Goal: Task Accomplishment & Management: Manage account settings

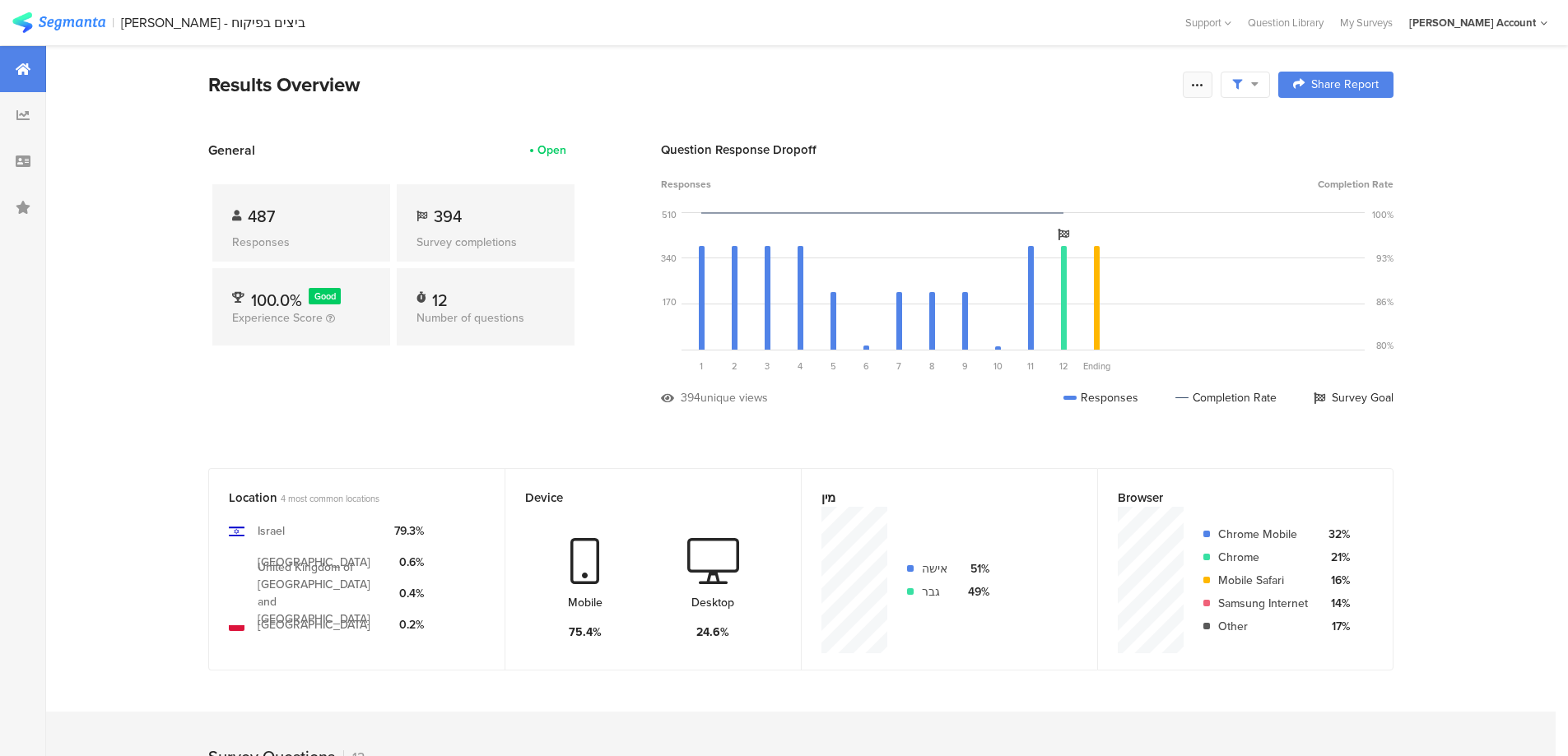
click at [1205, 86] on icon at bounding box center [1198, 84] width 13 height 13
click at [1039, 219] on div "Edit survey" at bounding box center [1018, 214] width 57 height 17
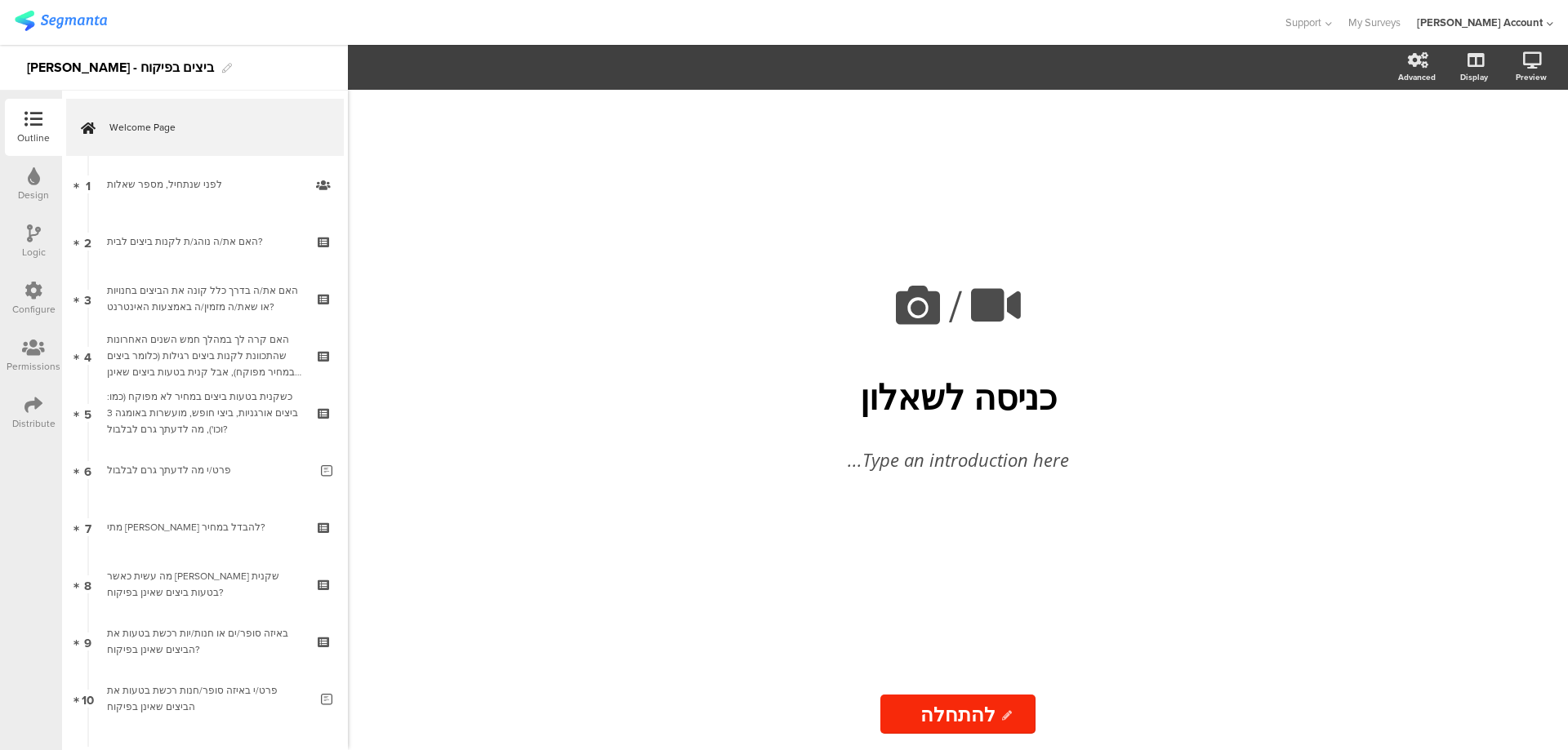
click at [38, 404] on icon at bounding box center [34, 405] width 18 height 18
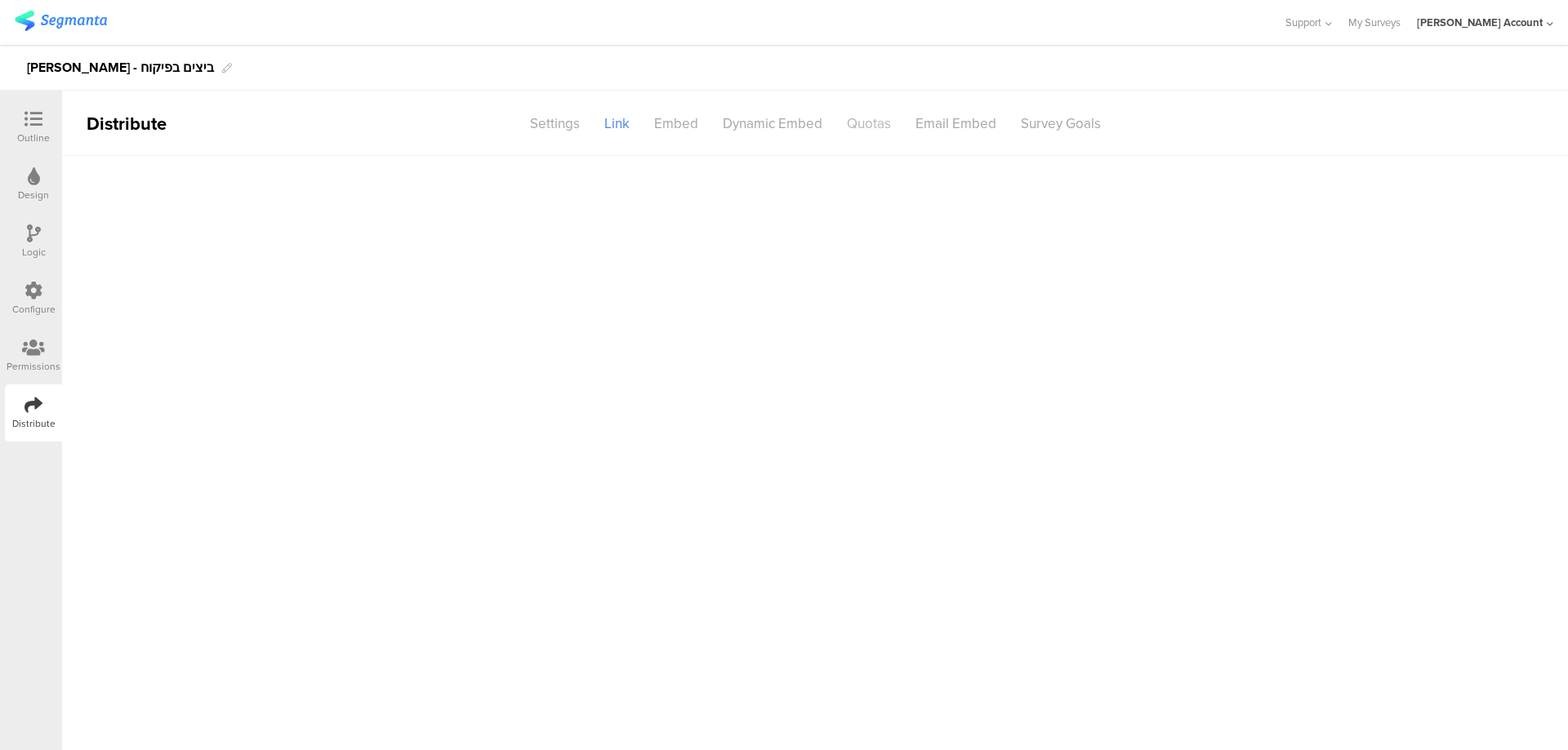
click at [867, 118] on div "Quotas" at bounding box center [869, 124] width 69 height 28
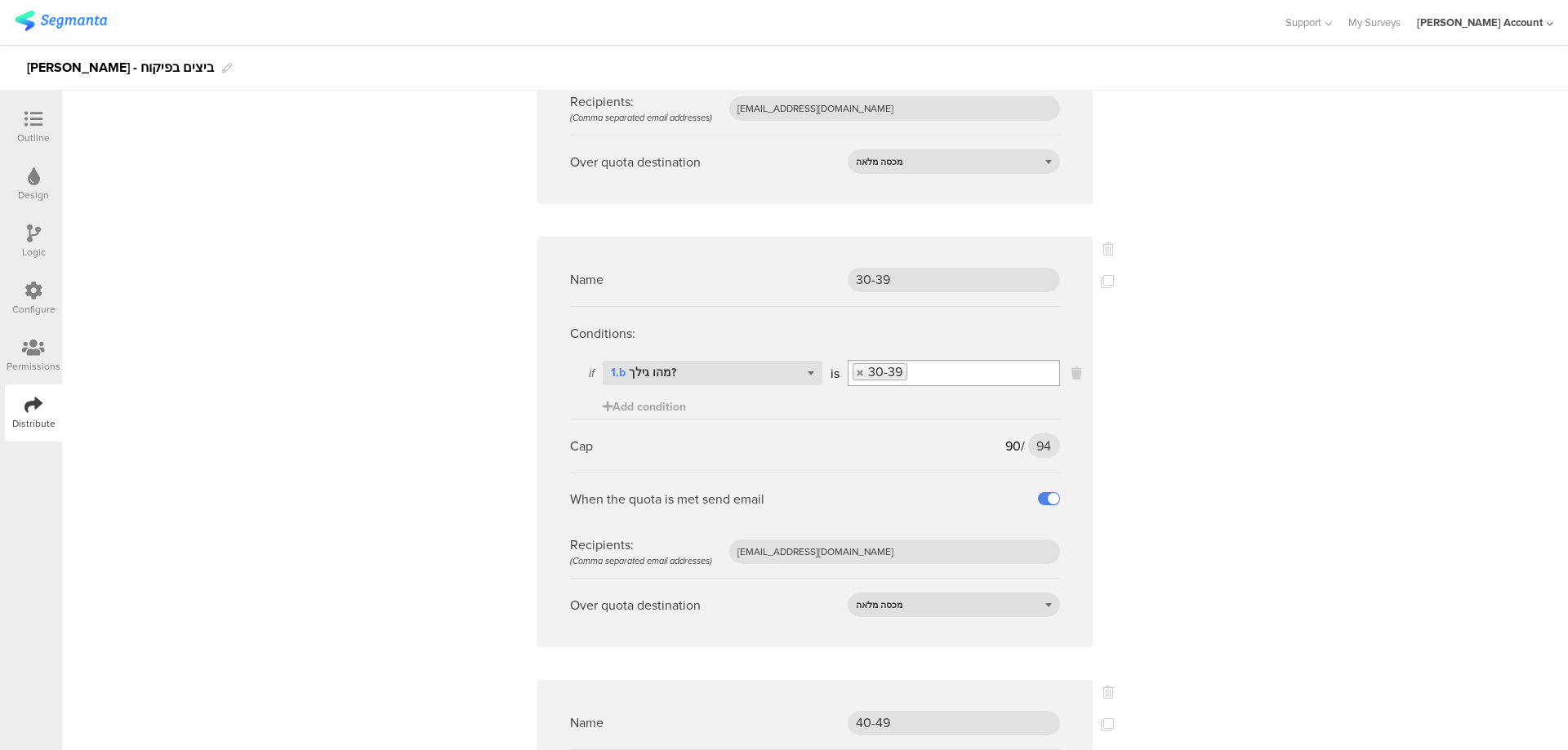
scroll to position [1741, 0]
click at [1035, 433] on input "94" at bounding box center [1044, 446] width 32 height 25
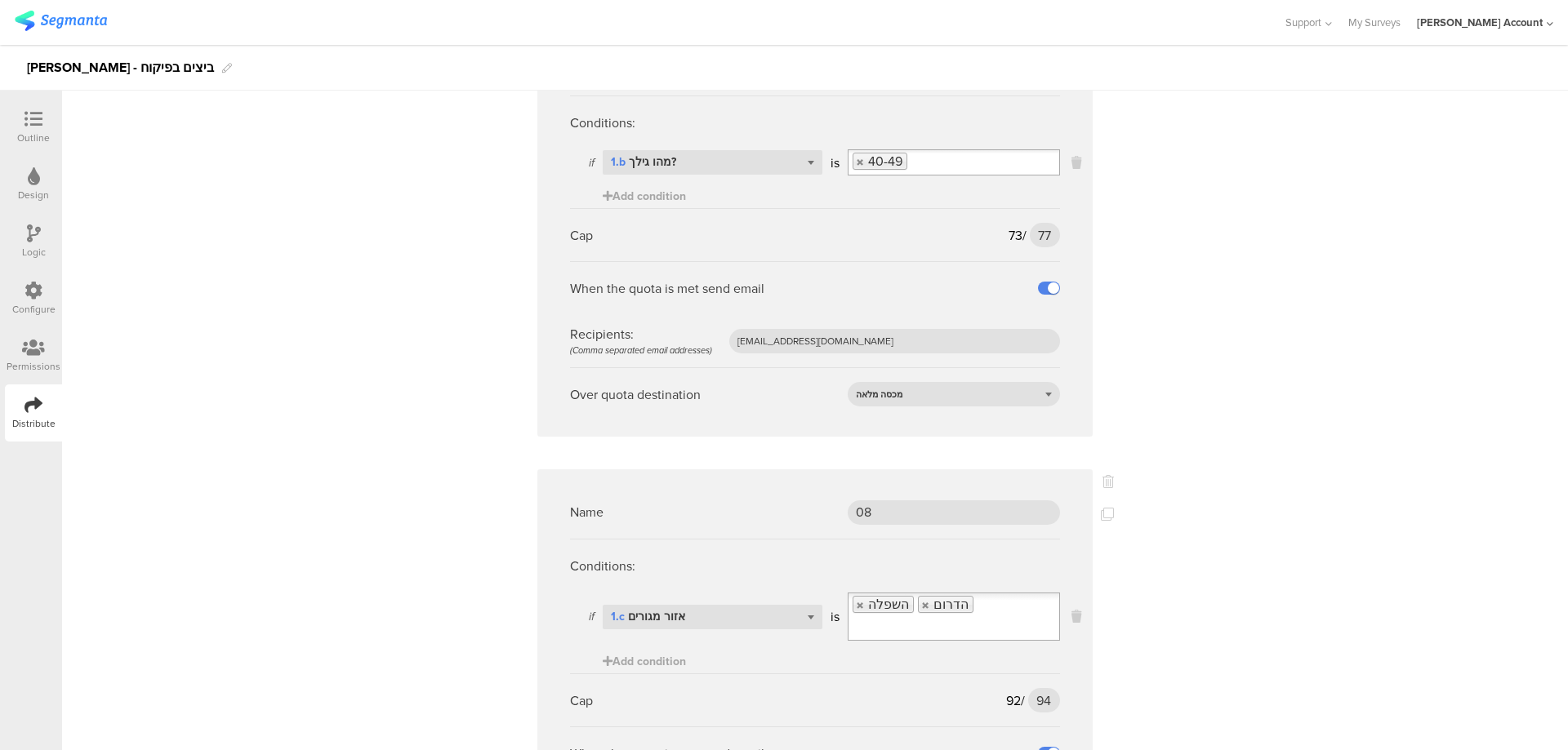
scroll to position [2613, 0]
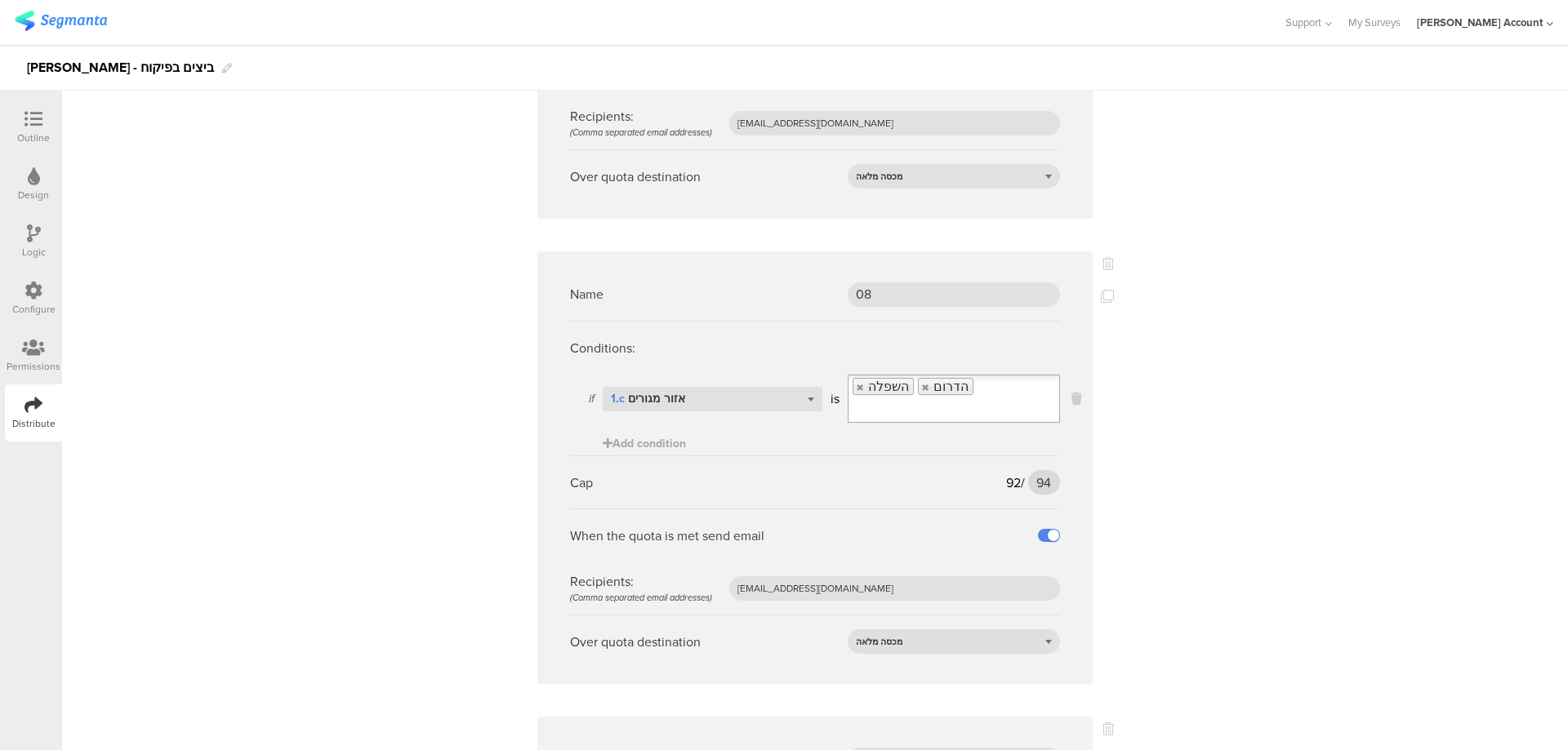
type input "97"
click at [1038, 470] on input "94" at bounding box center [1044, 483] width 32 height 25
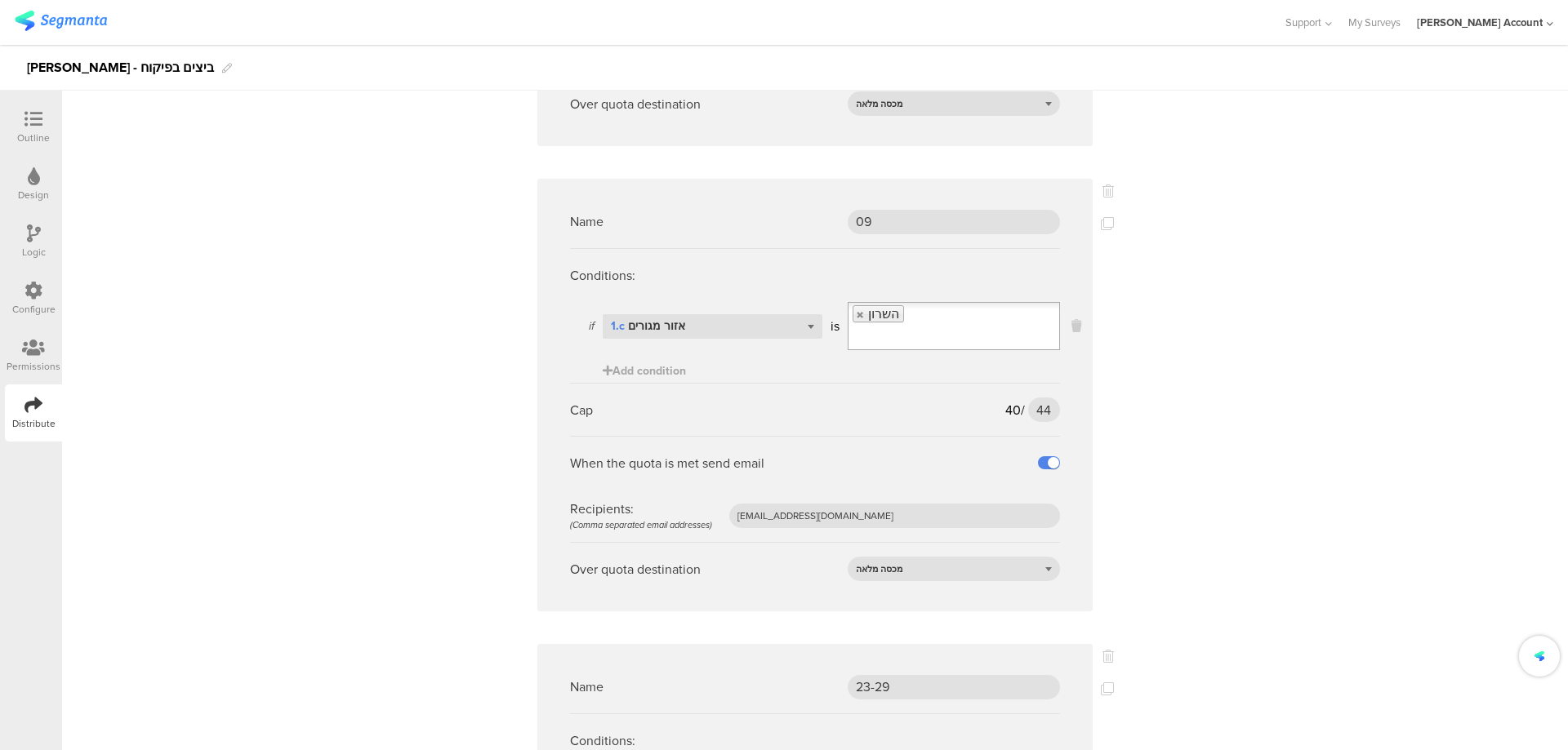
scroll to position [3157, 0]
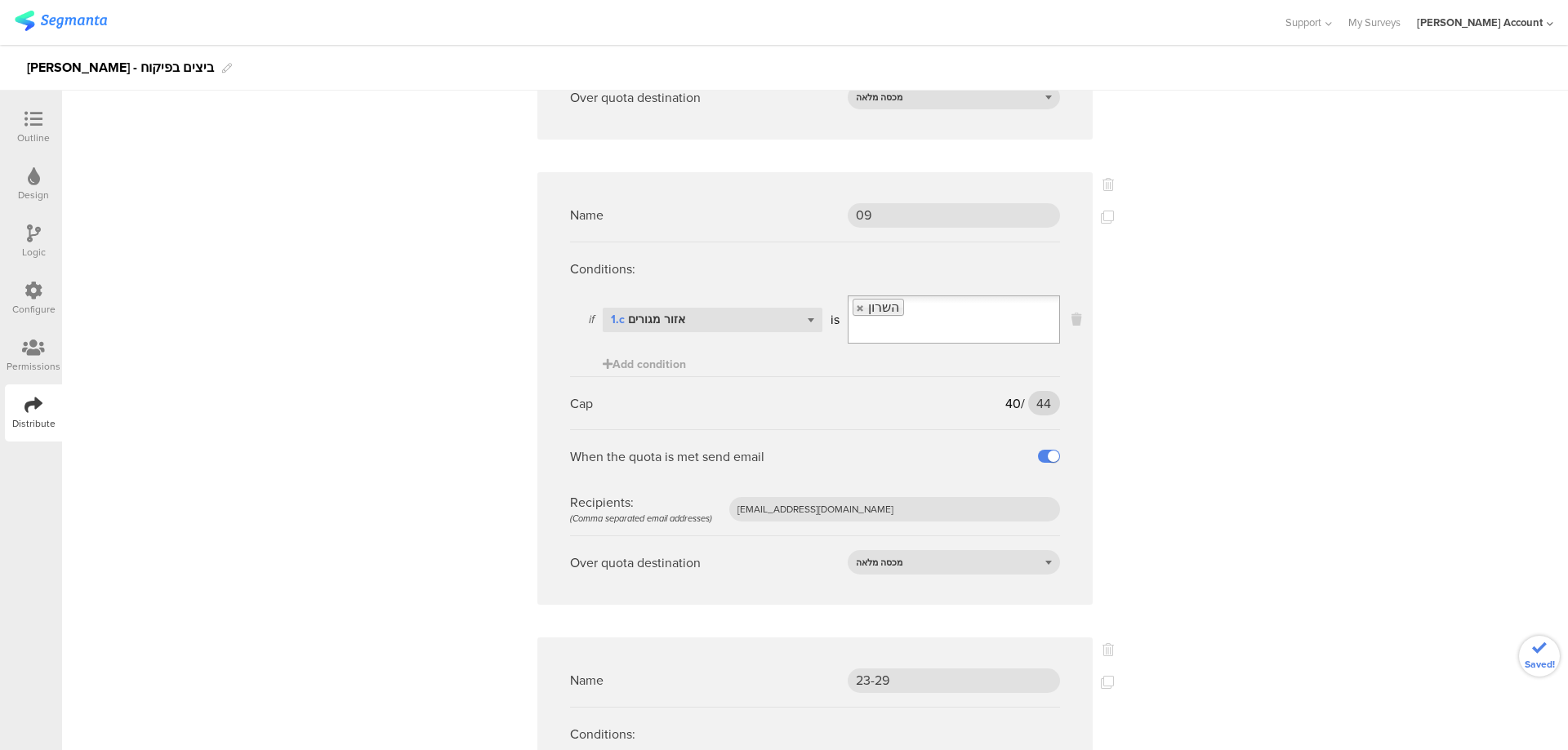
type input "97"
click at [1028, 391] on input "44" at bounding box center [1044, 403] width 32 height 25
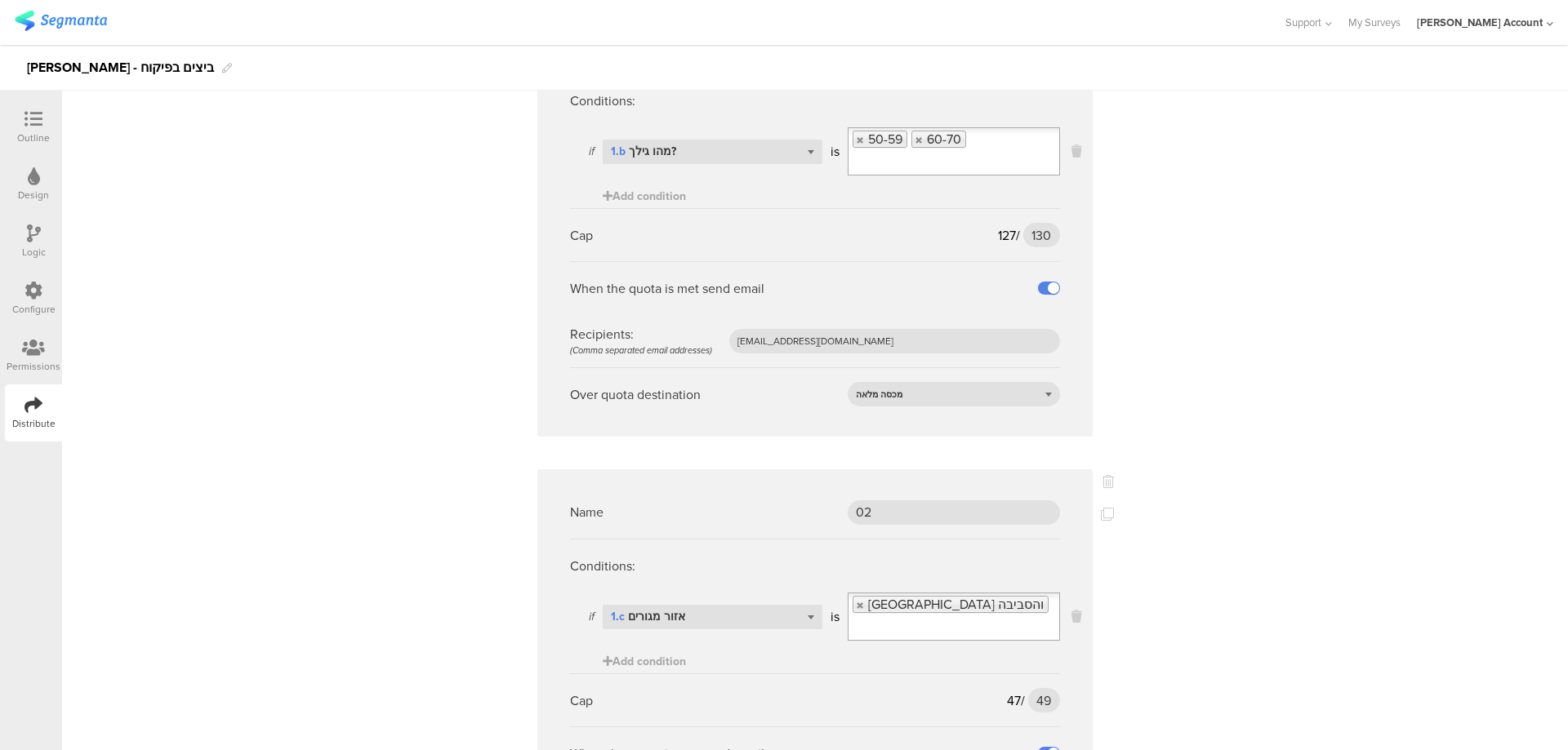
scroll to position [4354, 0]
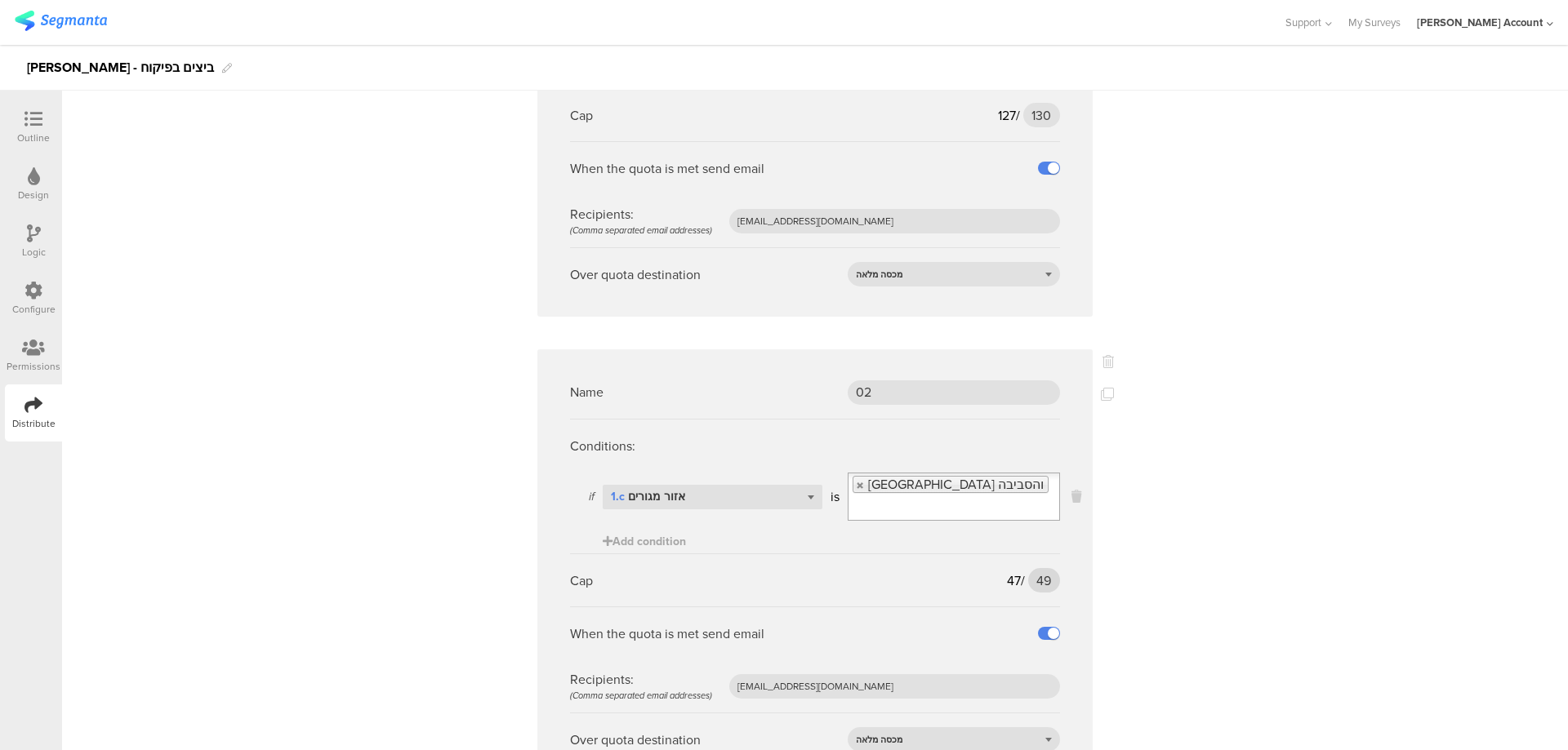
type input "46"
click at [1033, 568] on input "49" at bounding box center [1044, 581] width 32 height 25
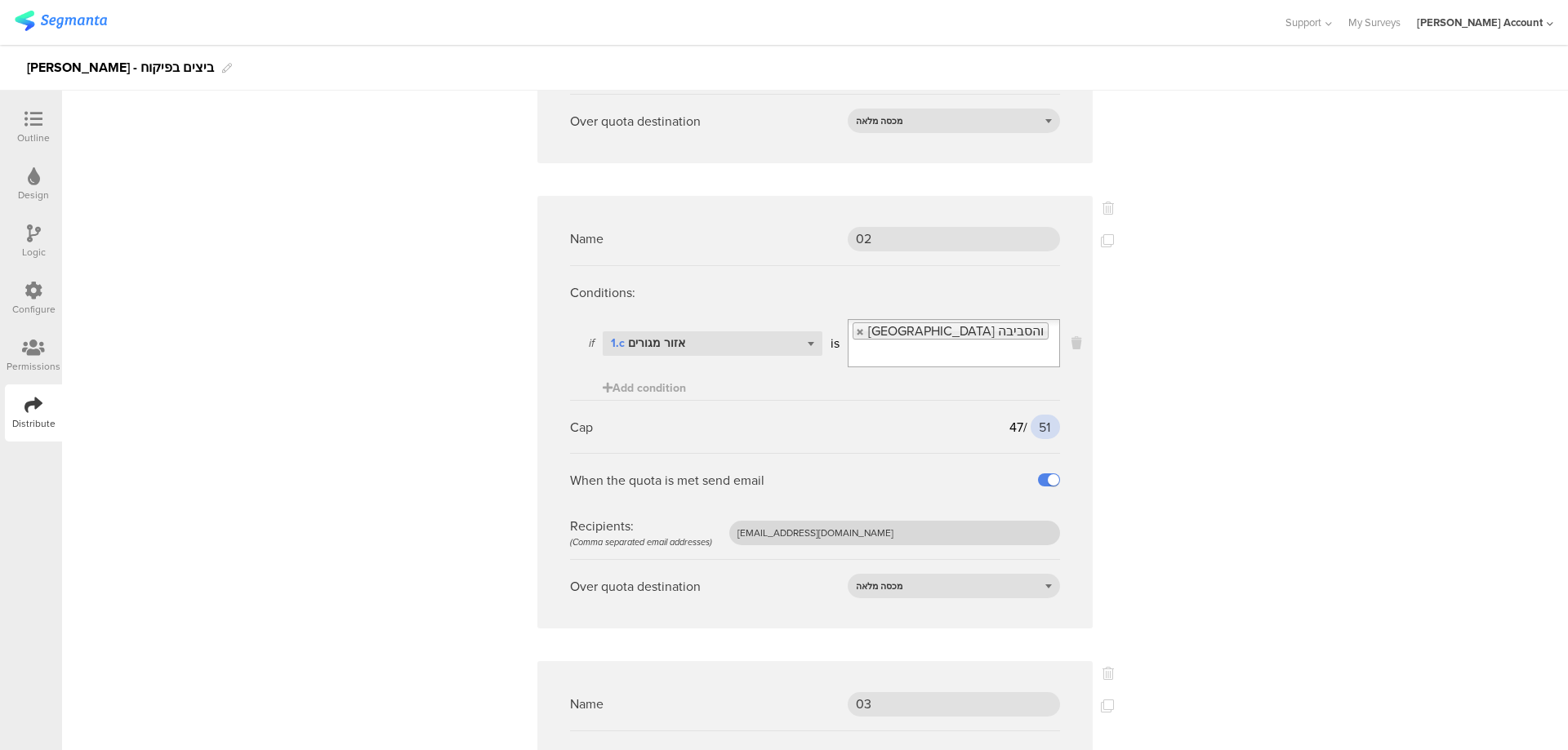
scroll to position [4680, 0]
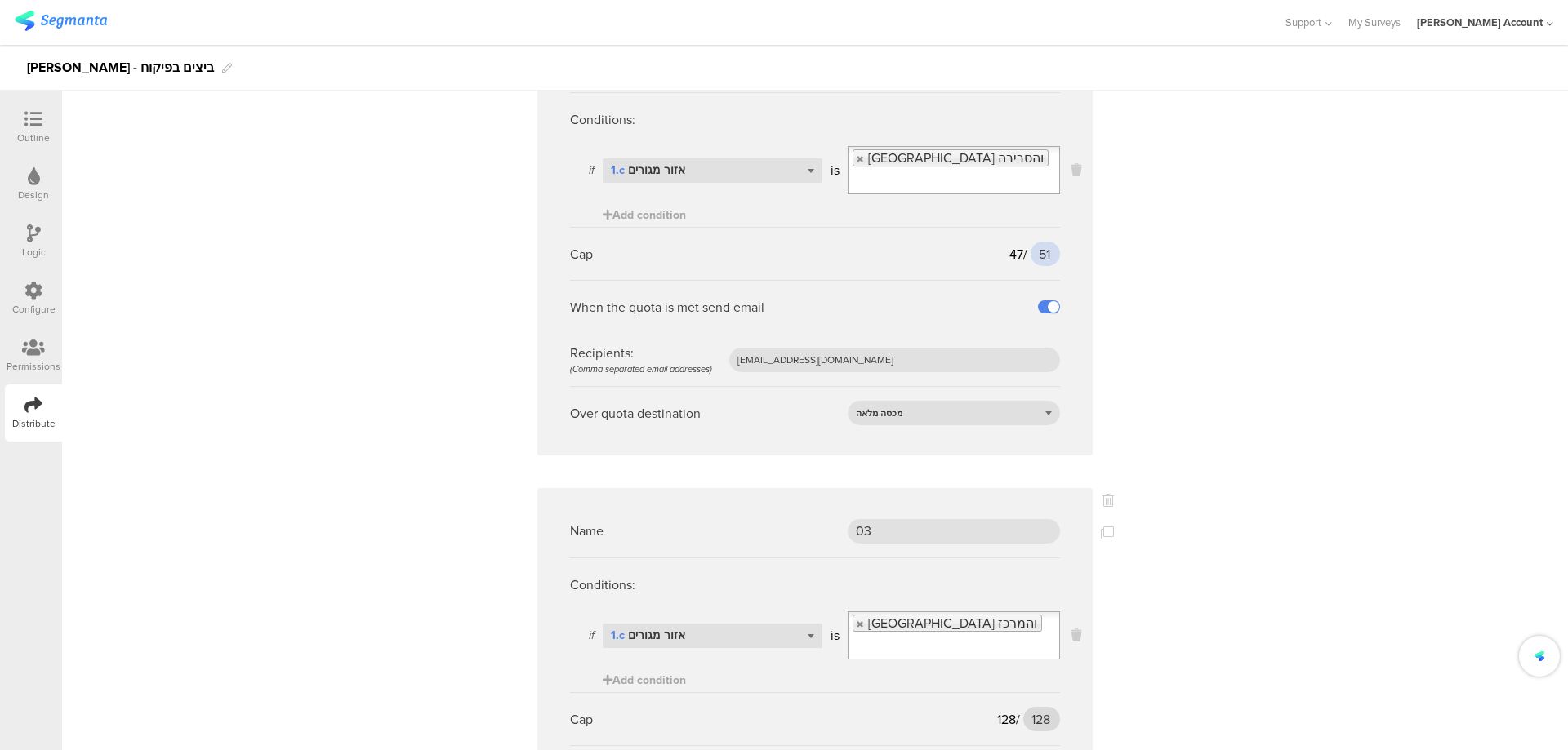
type input "51"
click at [1028, 707] on input "128" at bounding box center [1042, 719] width 37 height 25
type input "135"
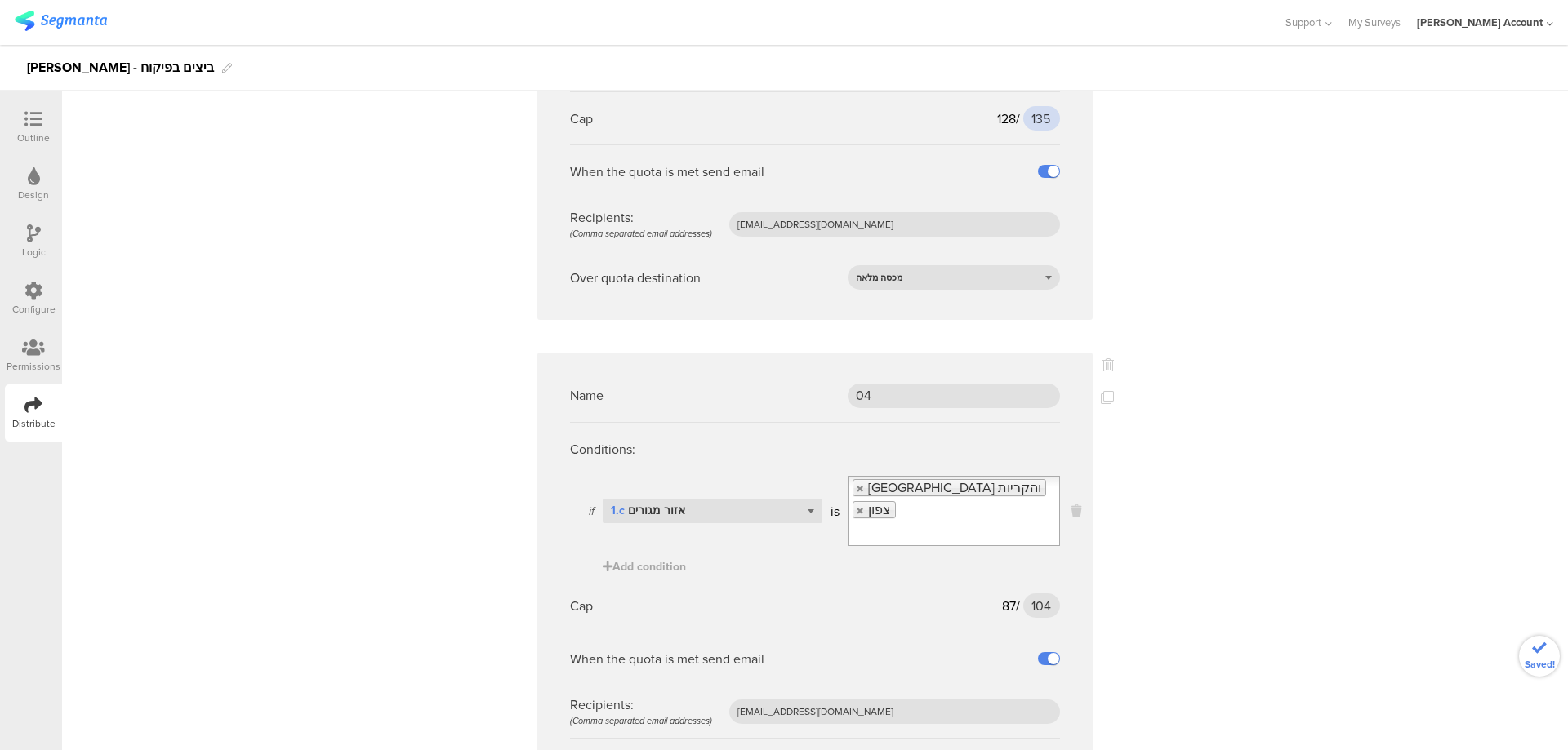
scroll to position [5312, 0]
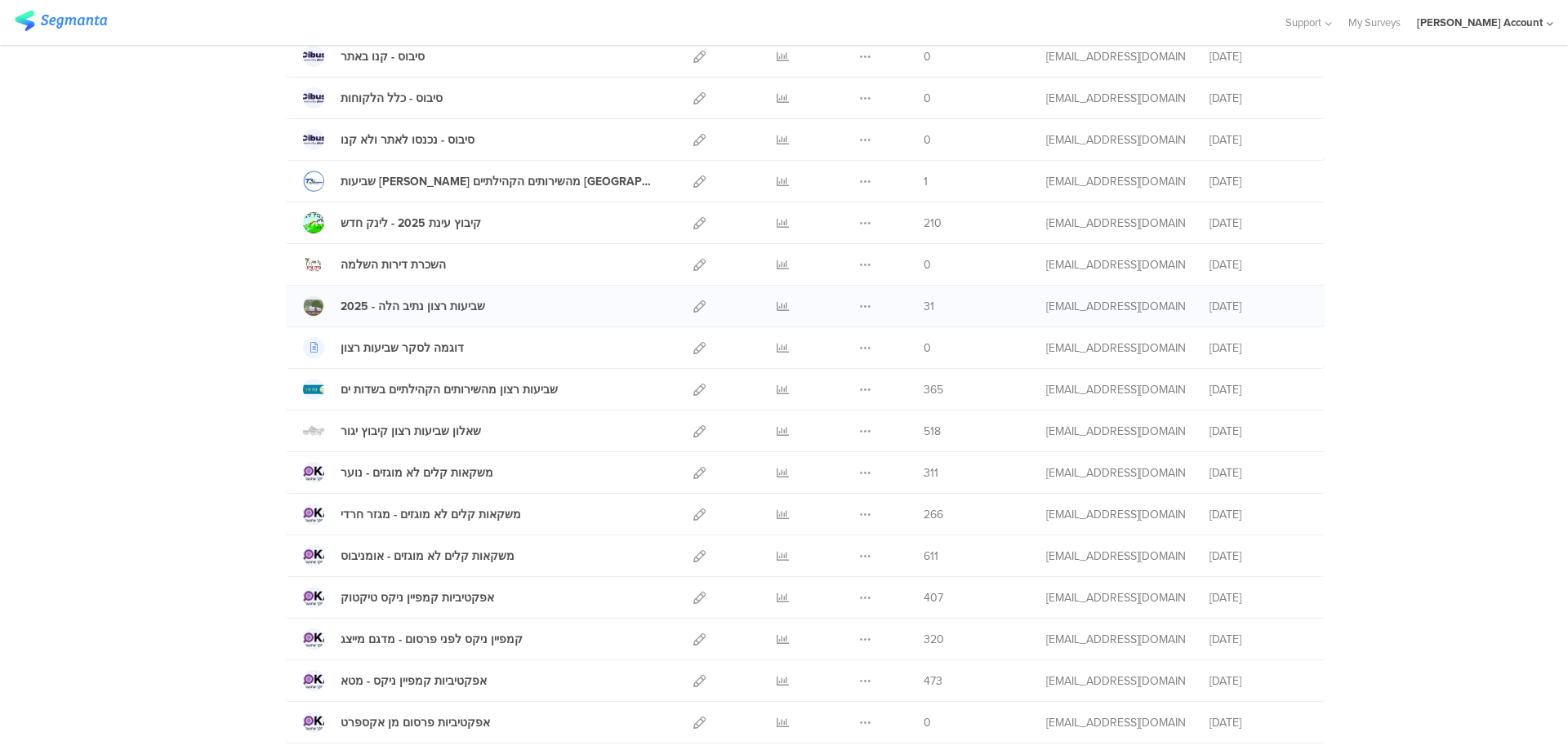
scroll to position [762, 0]
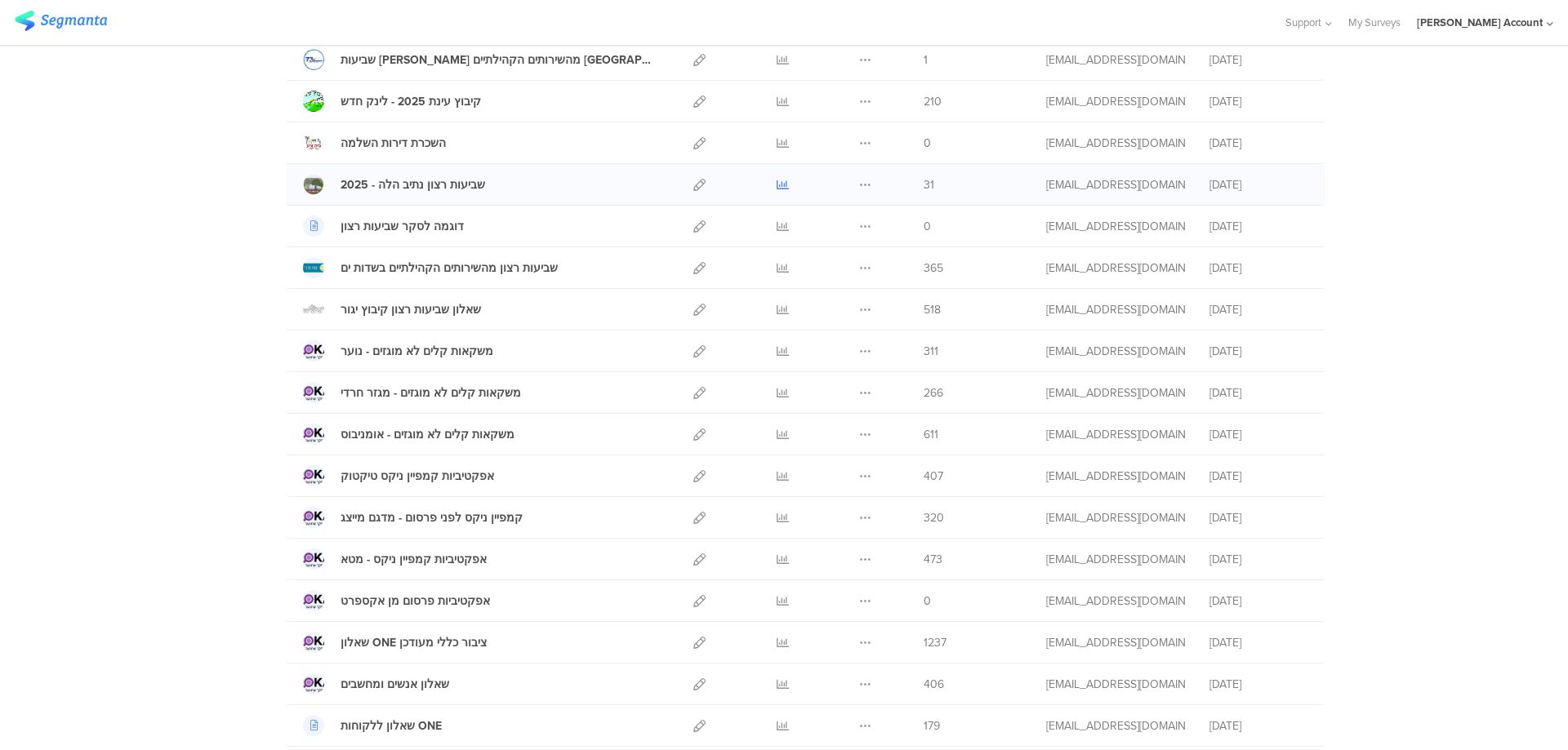
click at [777, 185] on icon at bounding box center [783, 184] width 12 height 12
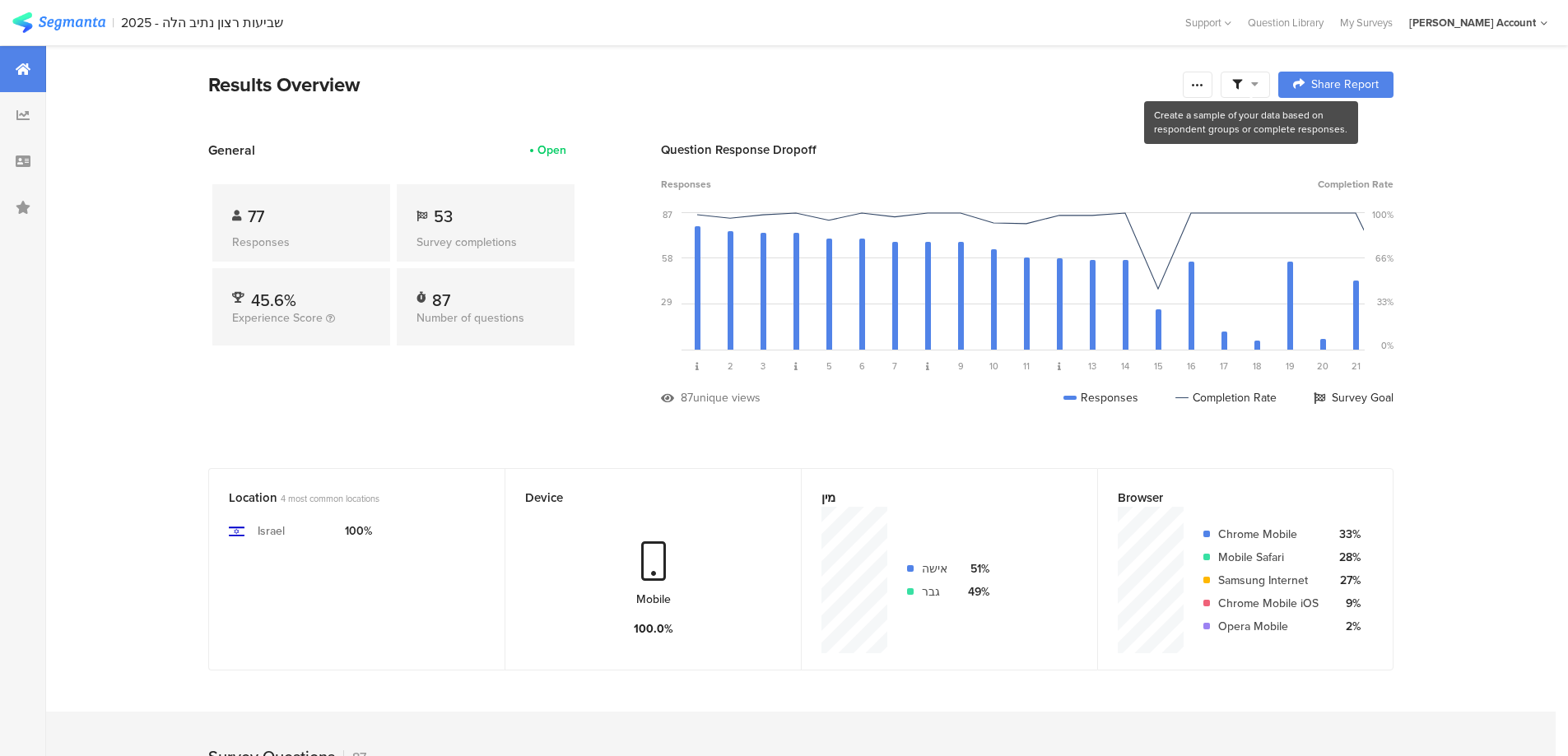
click at [1253, 79] on span at bounding box center [1245, 84] width 26 height 15
click at [1407, 125] on section "Results Overview Confidence Level 95 % Preview survey Edit survey Export Result…" at bounding box center [801, 105] width 1317 height 71
click at [1340, 129] on span at bounding box center [1330, 131] width 25 height 13
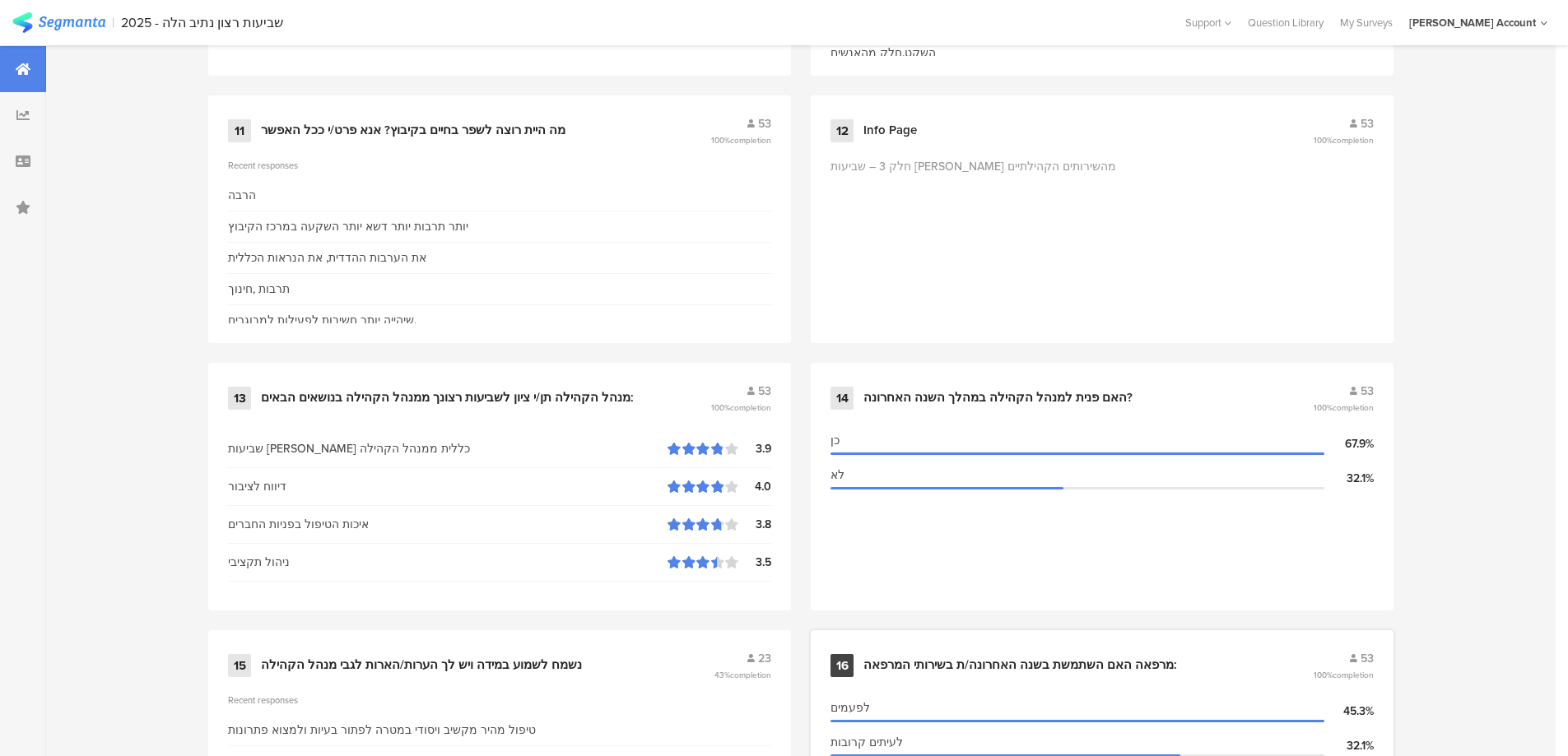
scroll to position [2084, 0]
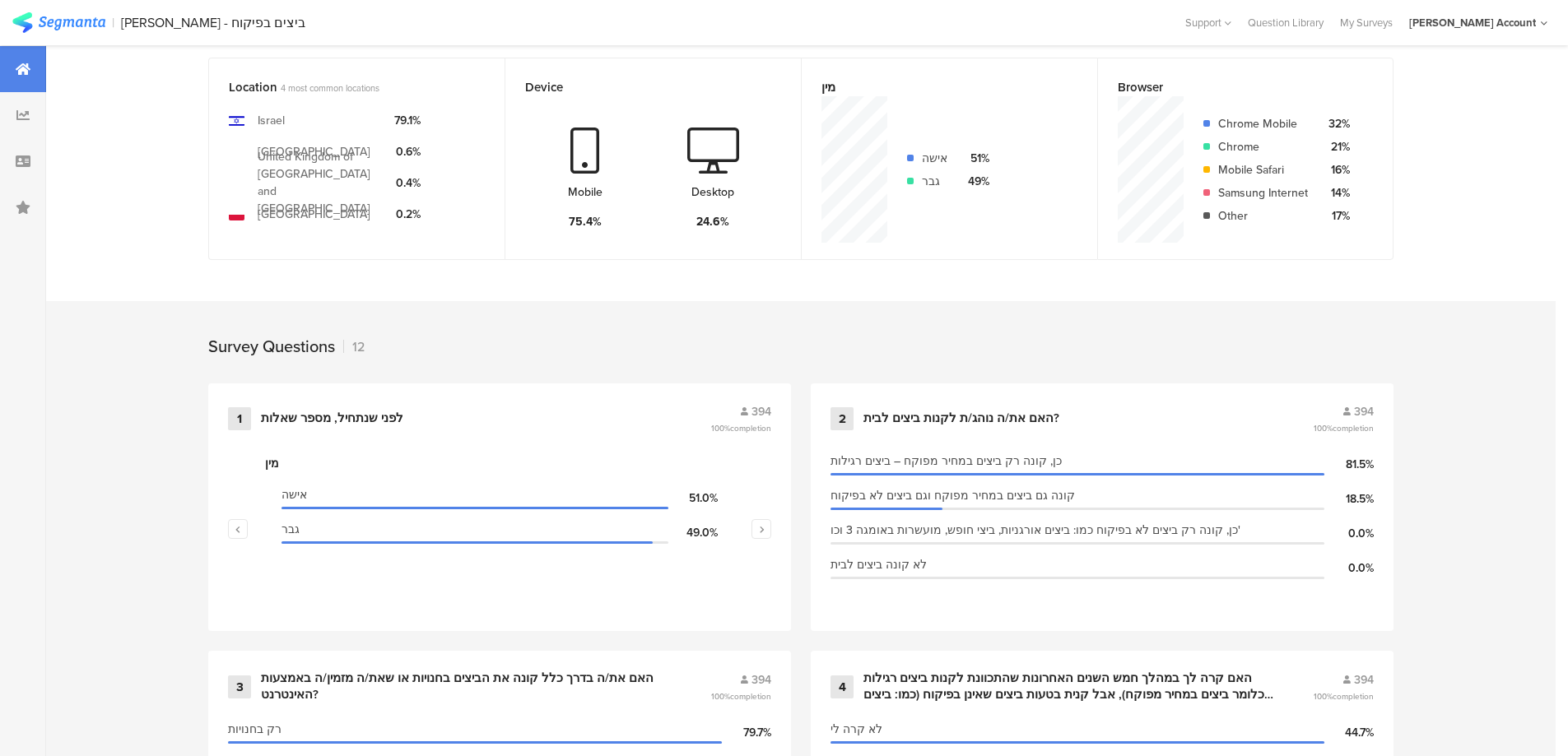
scroll to position [438, 0]
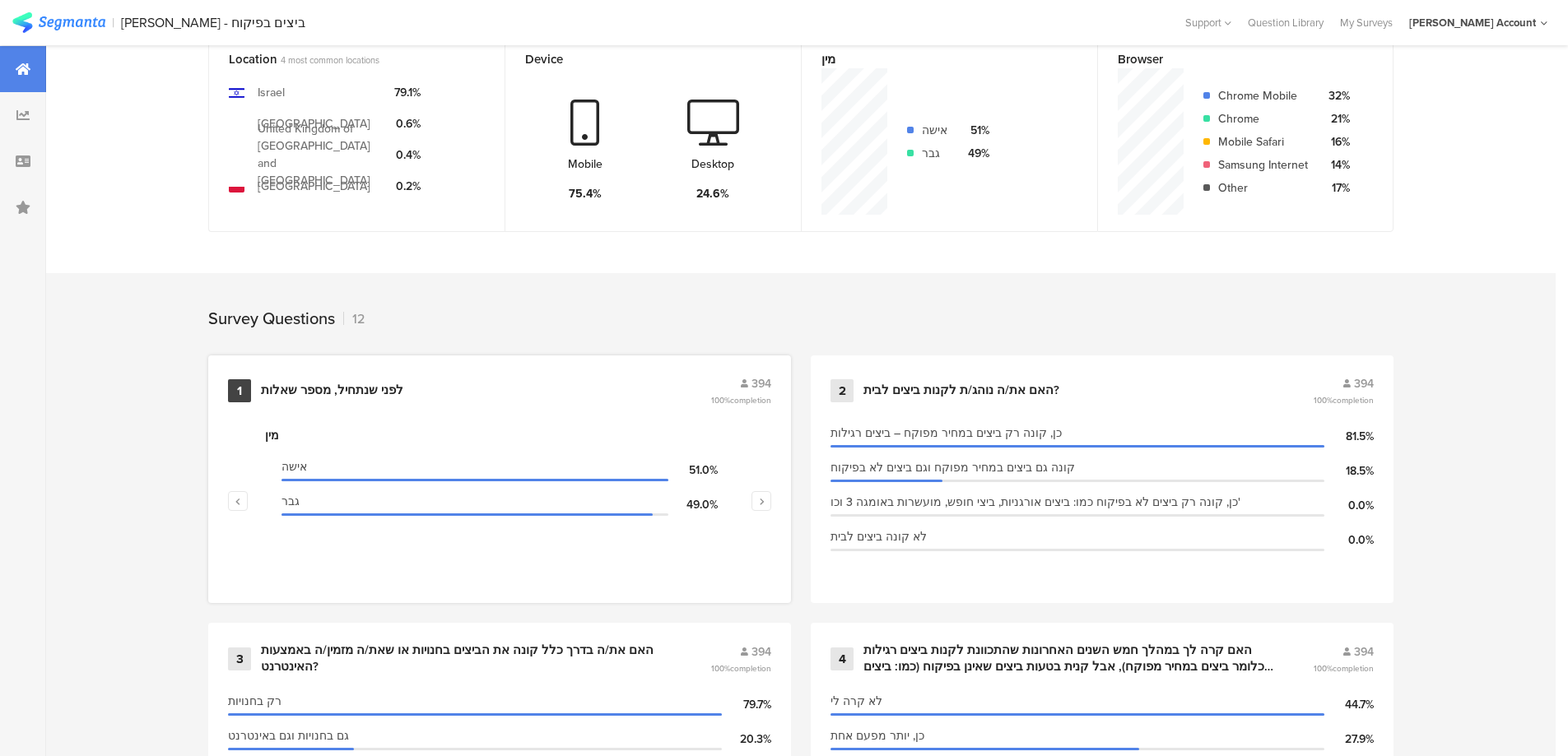
click at [394, 391] on div "לפני שנתחיל, מספר שאלות" at bounding box center [332, 391] width 142 height 17
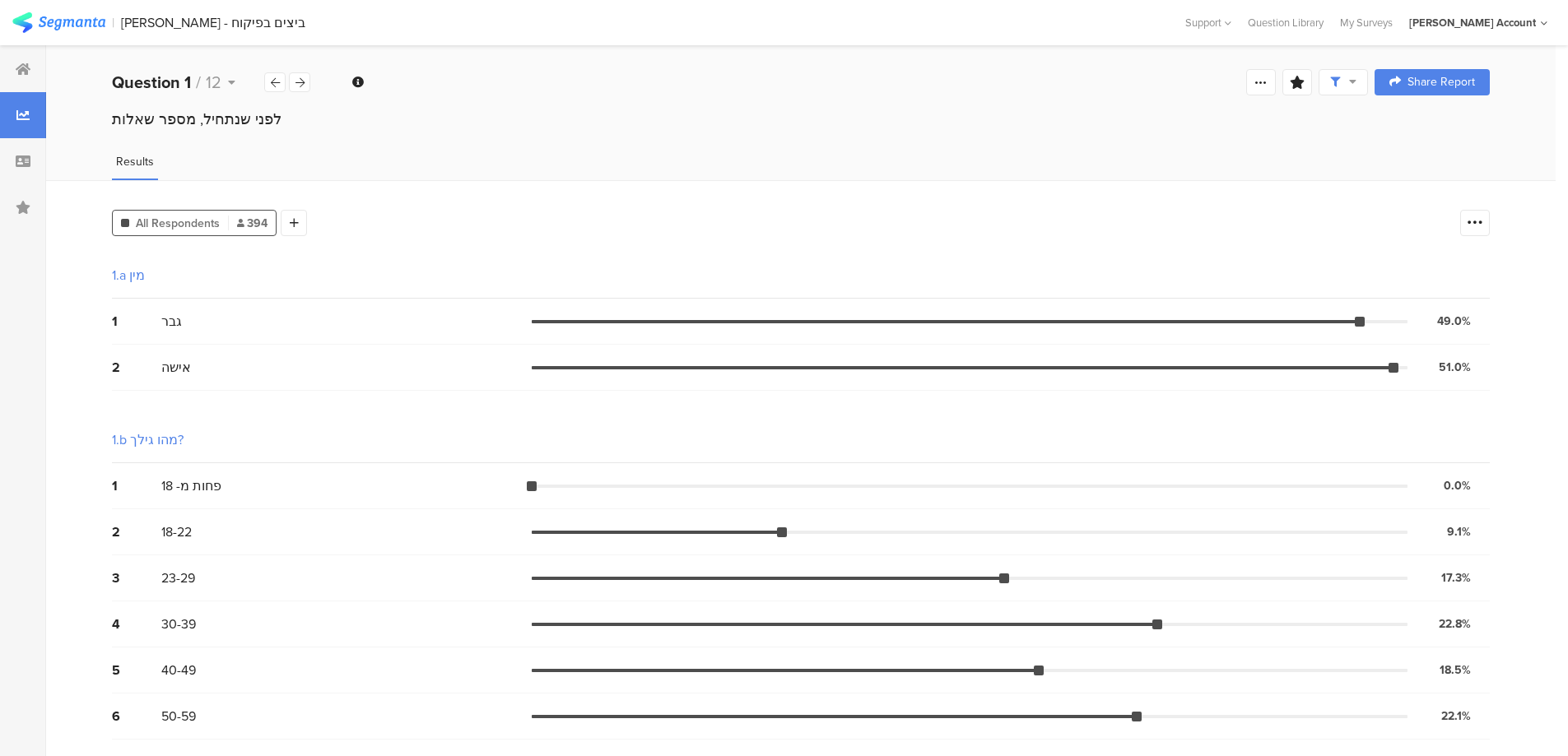
click at [1355, 78] on span at bounding box center [1343, 83] width 26 height 15
click at [1425, 129] on span at bounding box center [1433, 130] width 25 height 13
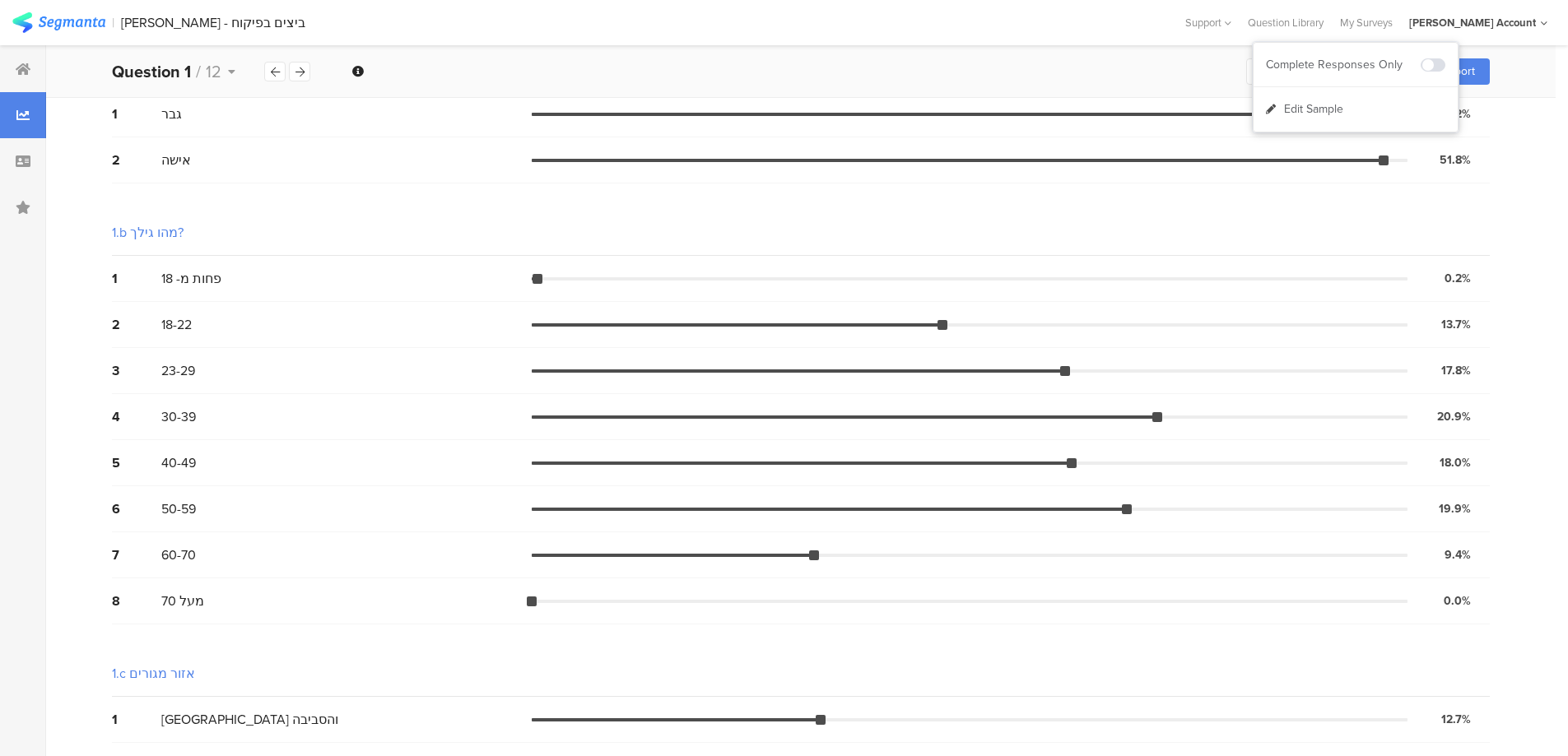
scroll to position [154, 0]
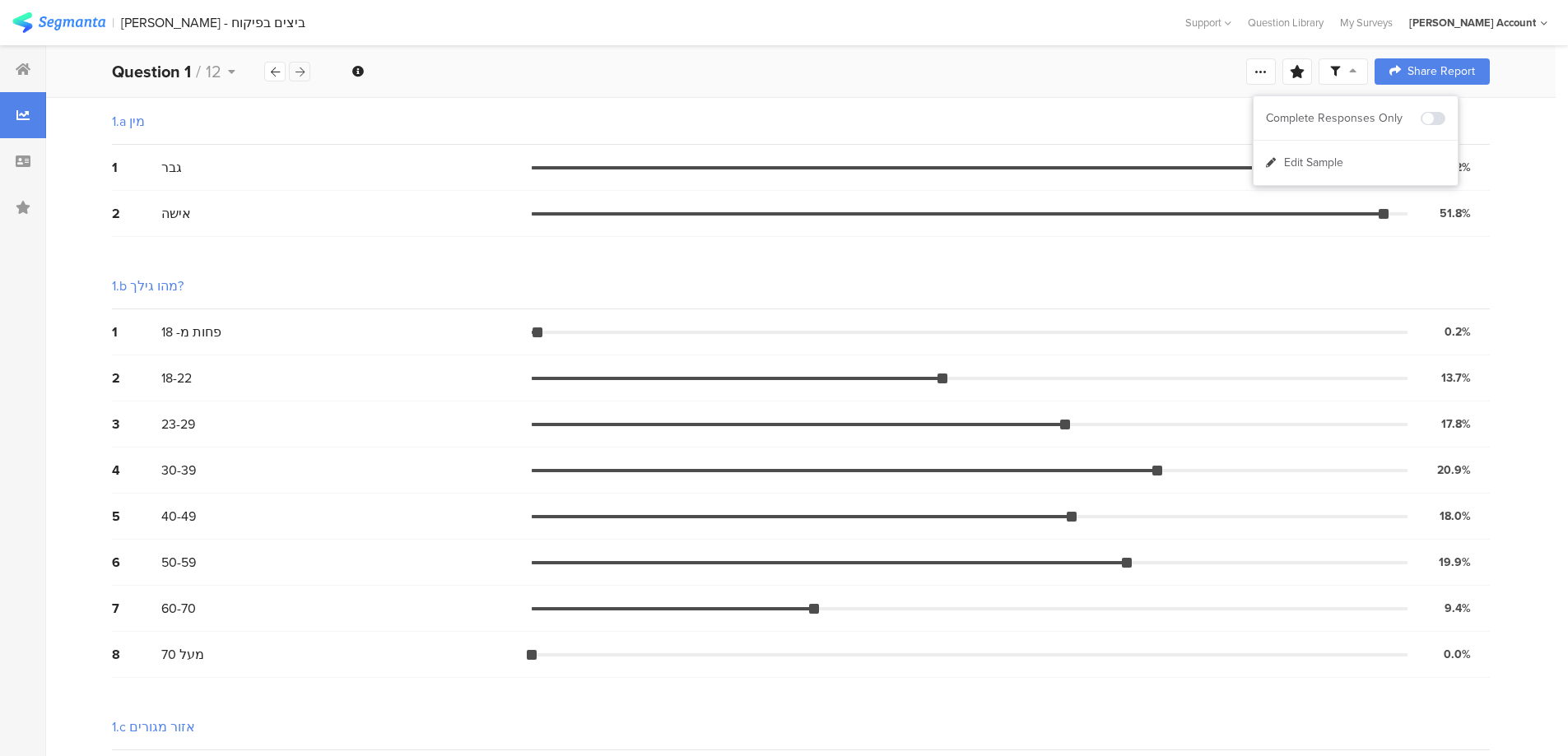
click at [309, 72] on div at bounding box center [300, 72] width 22 height 20
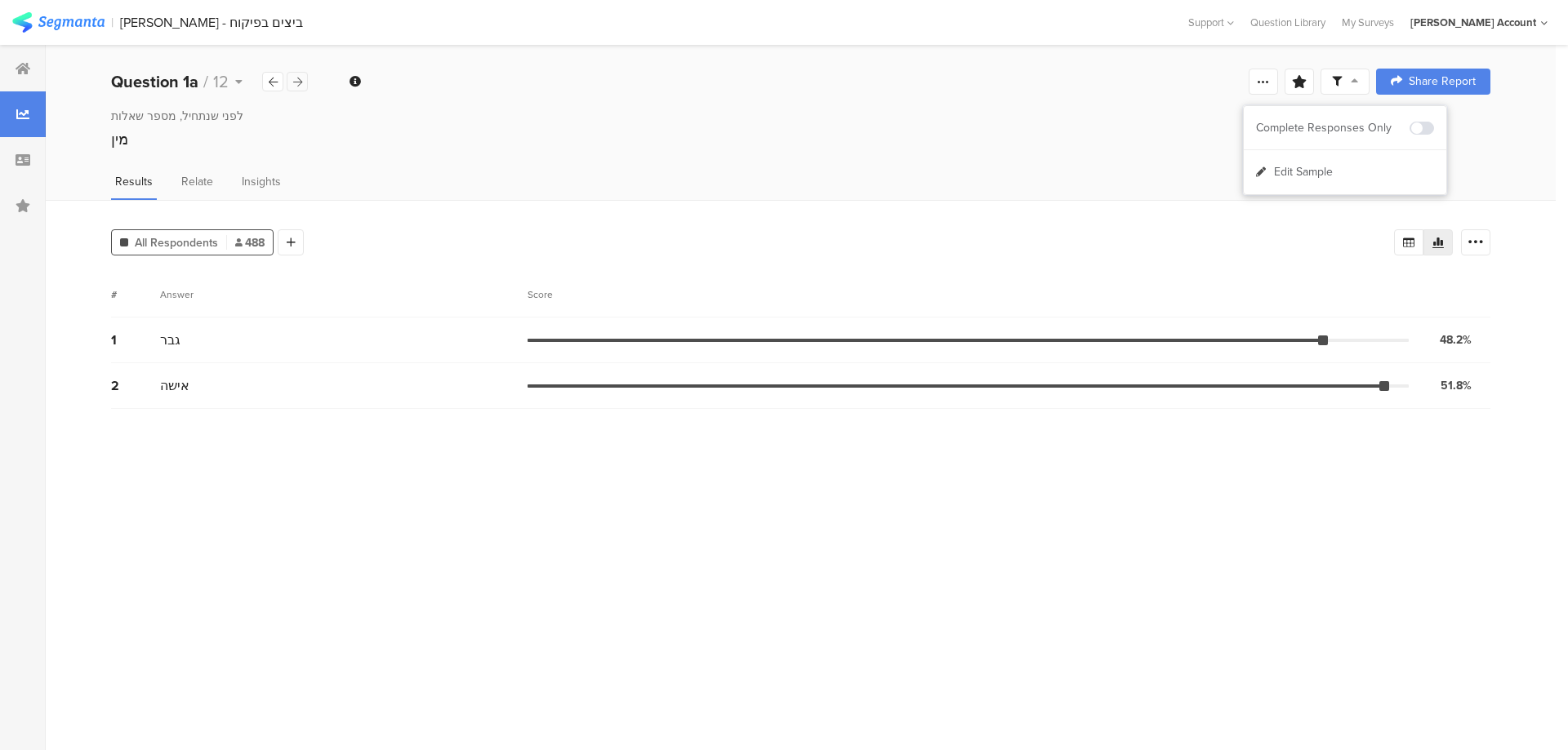
click at [306, 71] on div "Question 1a / 12" at bounding box center [210, 82] width 198 height 25
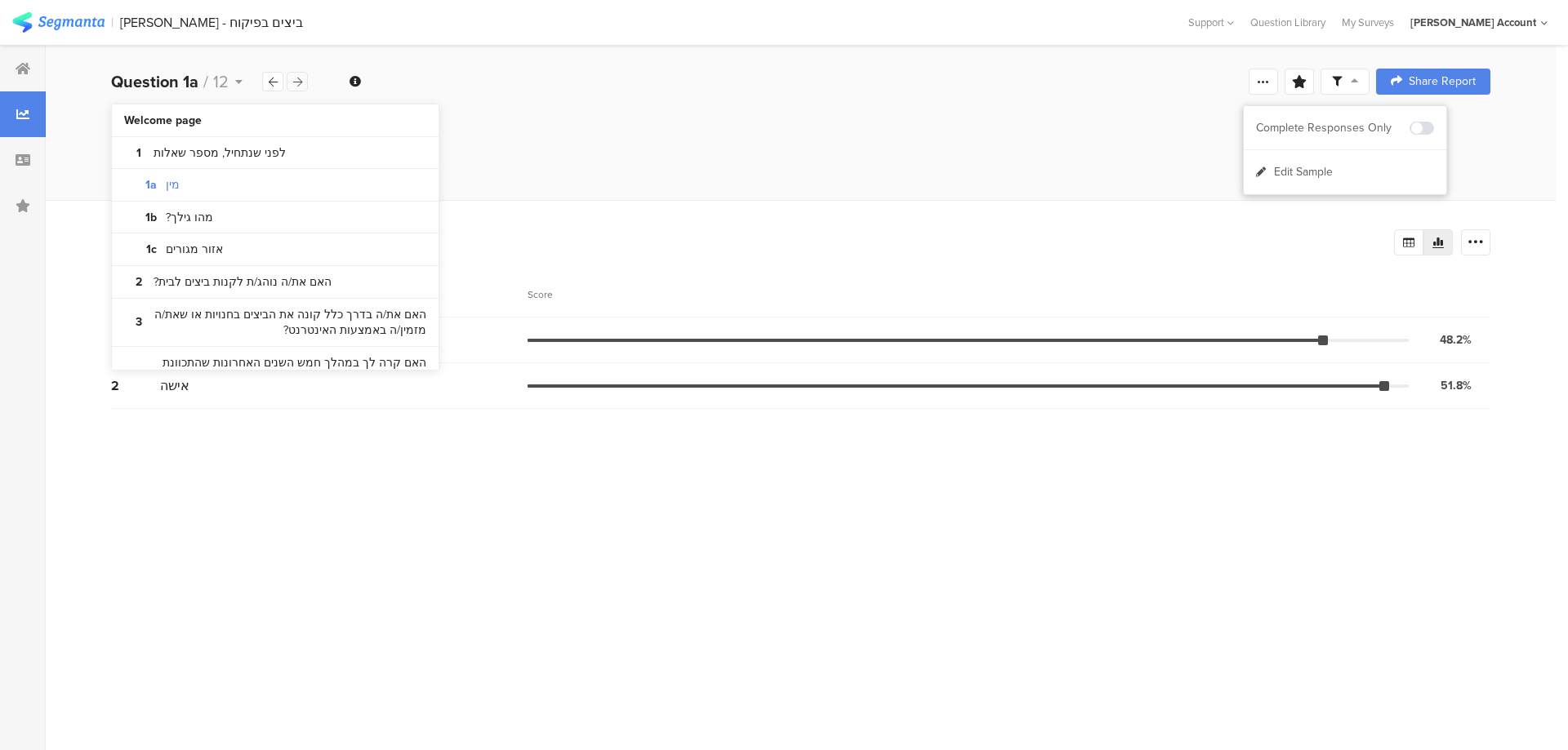
click at [300, 79] on icon at bounding box center [297, 81] width 9 height 11
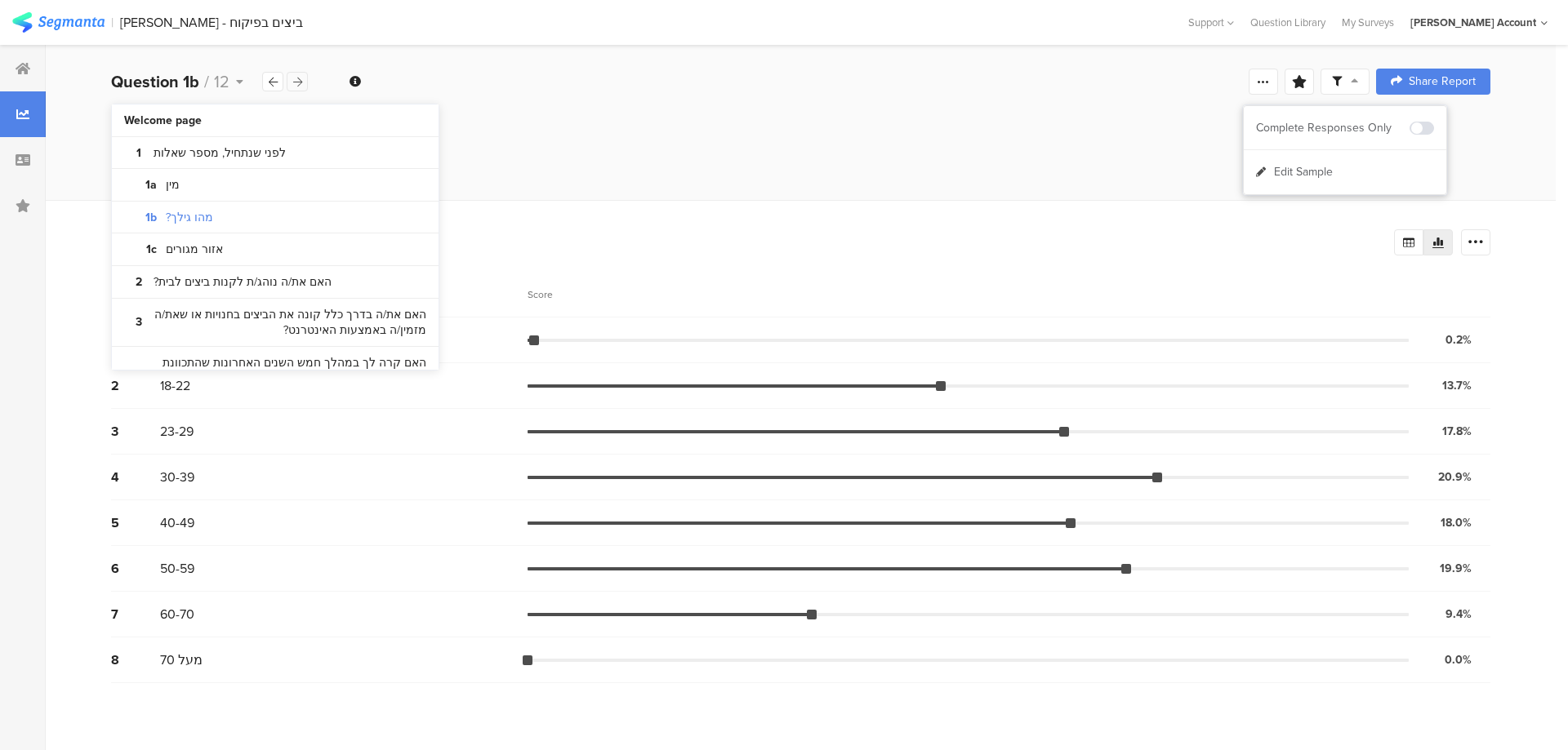
click at [300, 79] on icon at bounding box center [297, 81] width 9 height 11
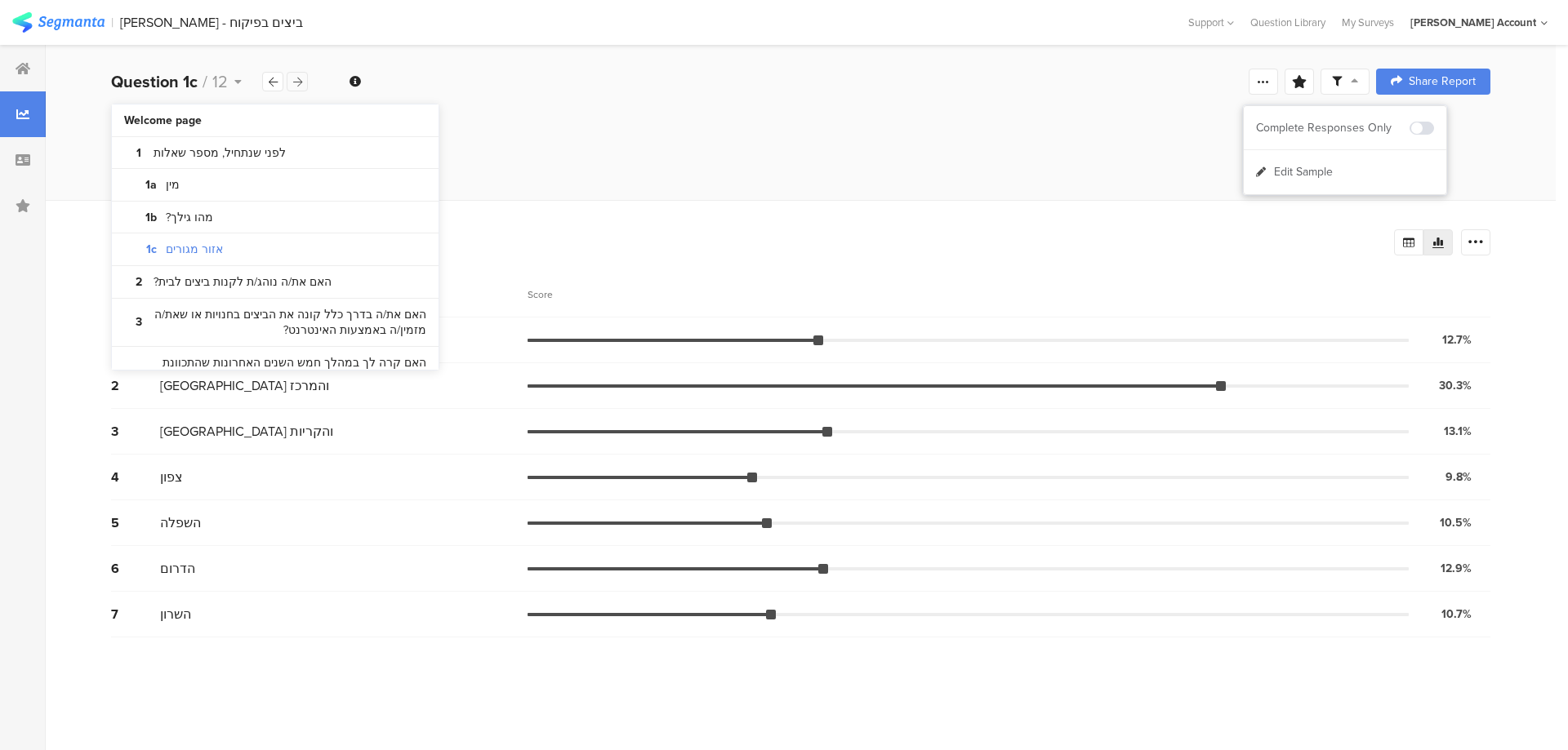
click at [300, 79] on icon at bounding box center [297, 81] width 9 height 11
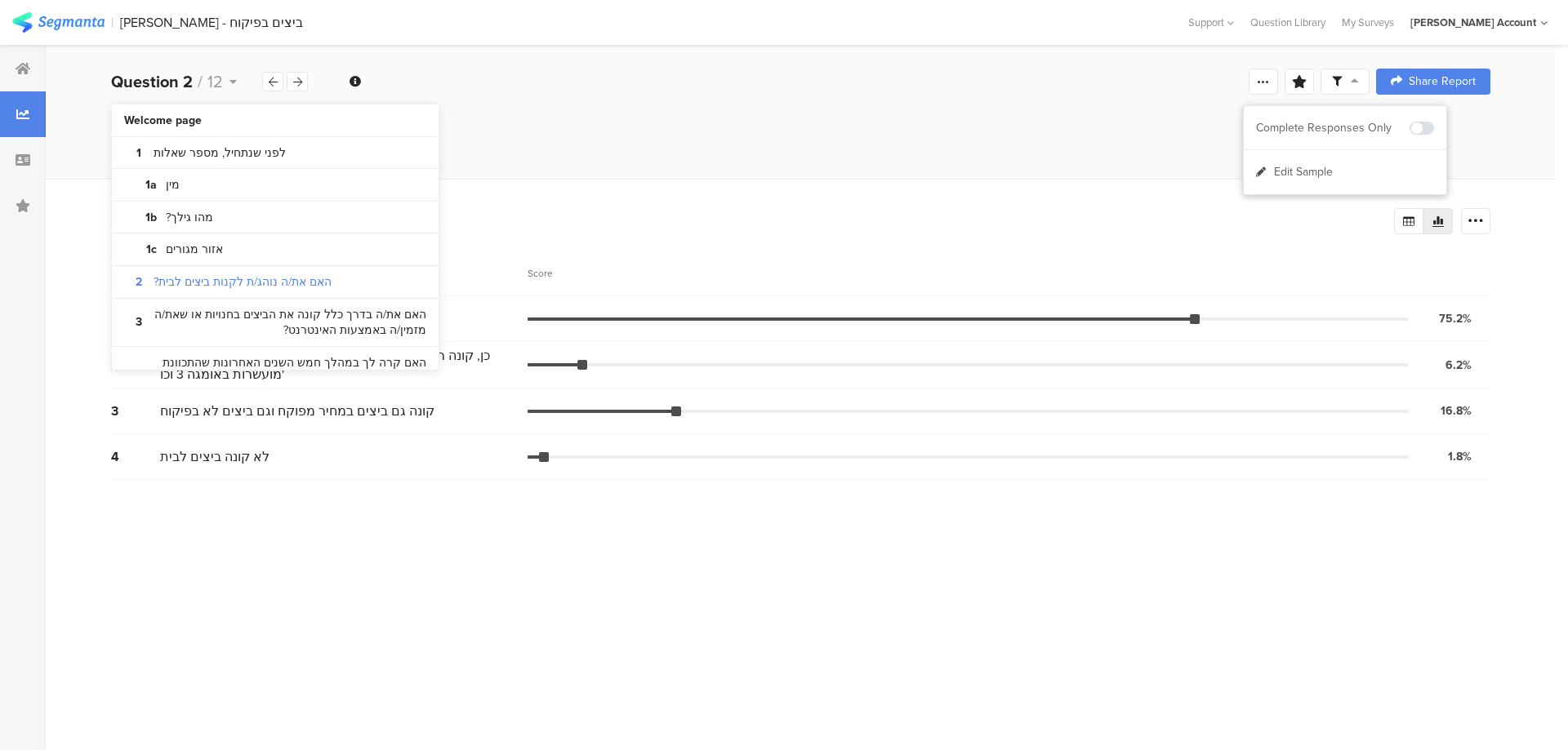
click at [720, 93] on div "Question 2 / 12 Question Type Multiple Choice Required This question was requir…" at bounding box center [800, 81] width 1510 height 52
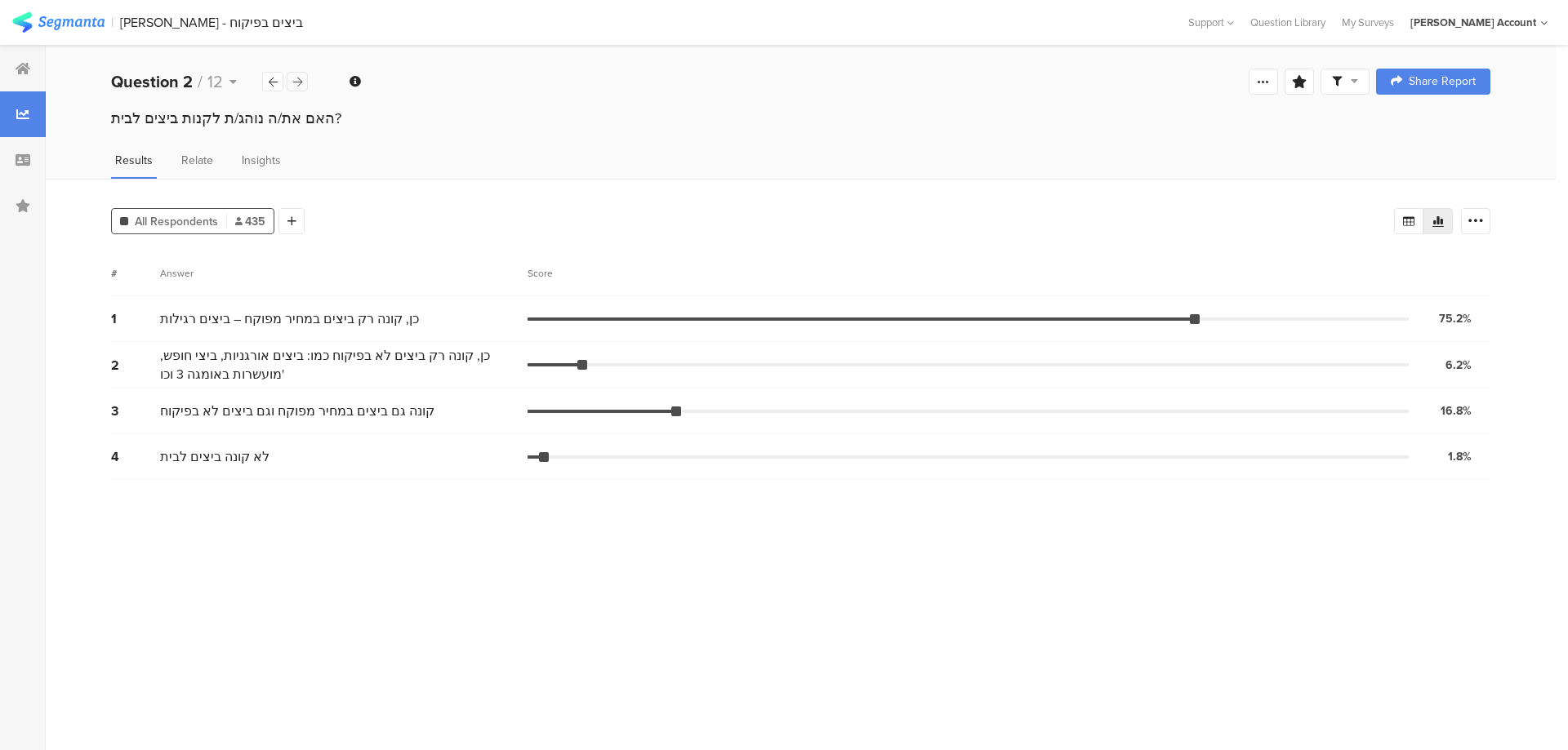
click at [299, 86] on icon at bounding box center [297, 81] width 9 height 11
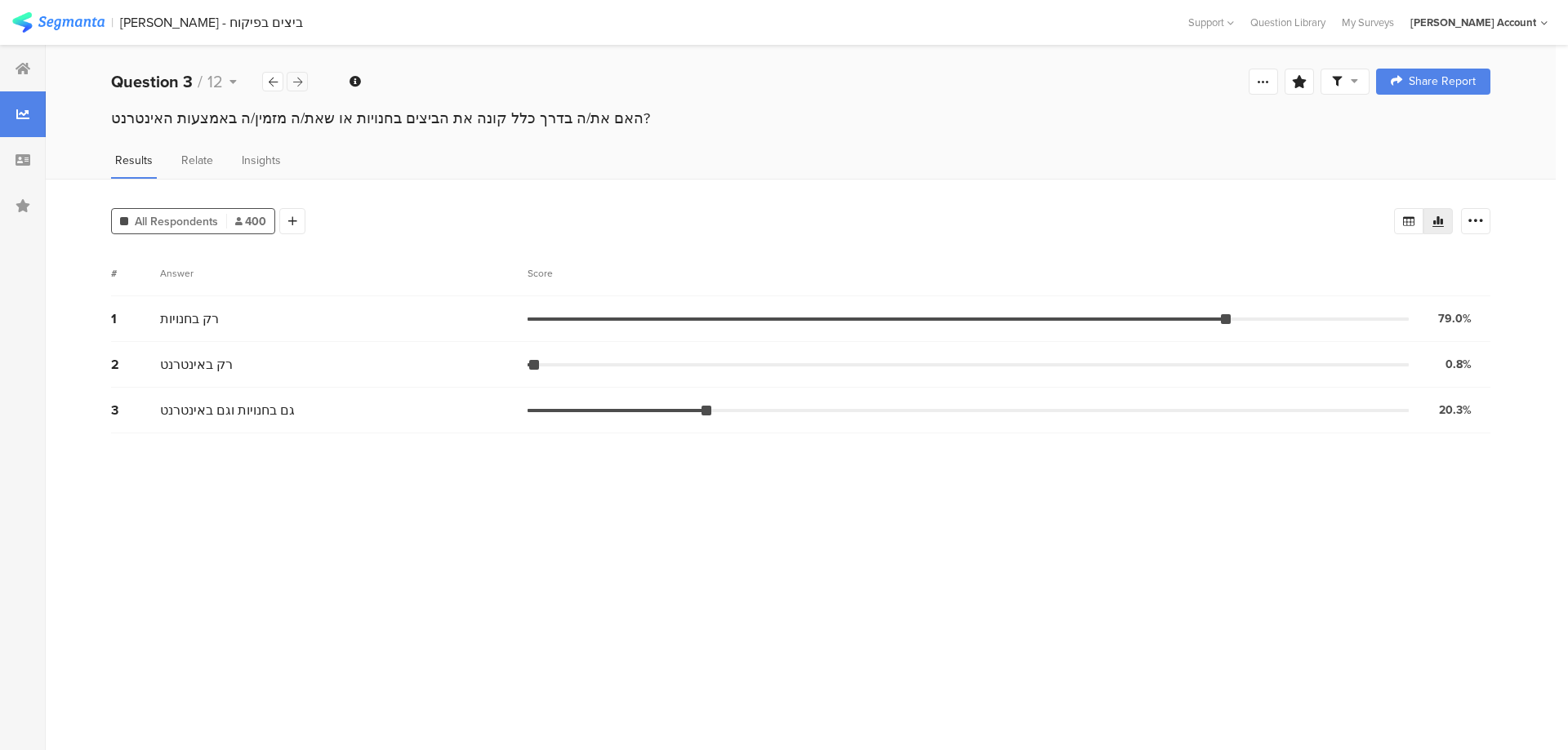
click at [299, 86] on icon at bounding box center [297, 81] width 9 height 11
